Goal: Find specific page/section: Find specific page/section

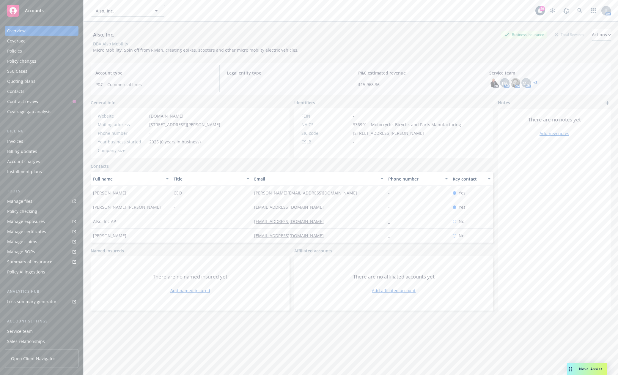
click at [42, 12] on span "Accounts" at bounding box center [34, 10] width 19 height 5
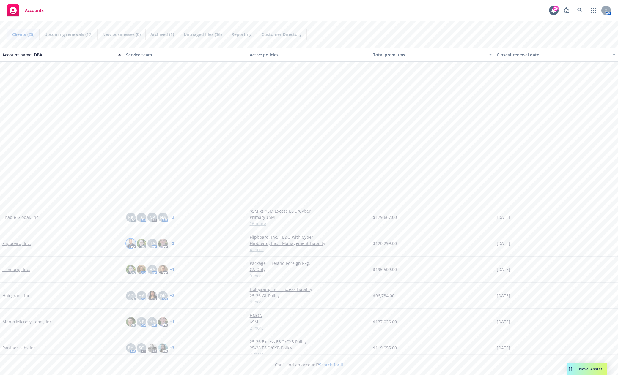
scroll to position [178, 0]
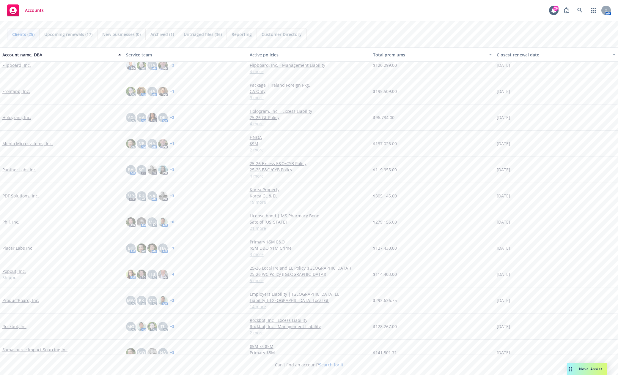
click at [18, 245] on link "Placer Labs Inc" at bounding box center [17, 248] width 30 height 6
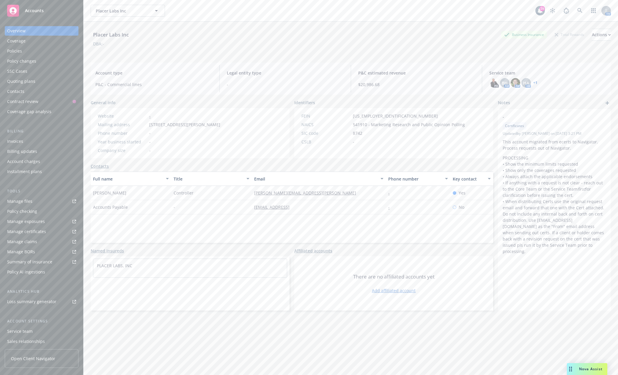
click at [29, 201] on div "Manage files" at bounding box center [19, 202] width 25 height 10
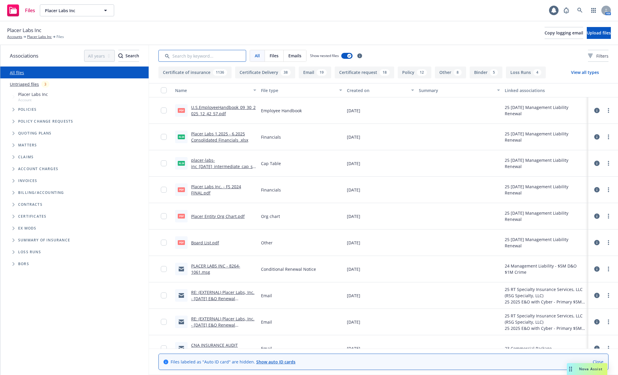
click at [199, 51] on input "Search by keyword..." at bounding box center [202, 56] width 88 height 12
type input "soi"
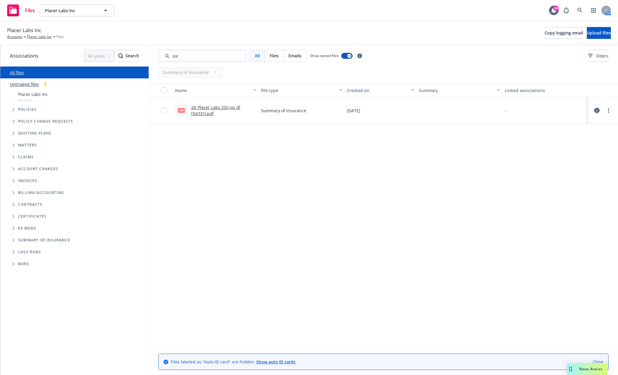
click at [207, 106] on link "24_Placer Labs SOI (as of 12.13.24).pdf" at bounding box center [215, 111] width 49 height 12
